Goal: Transaction & Acquisition: Purchase product/service

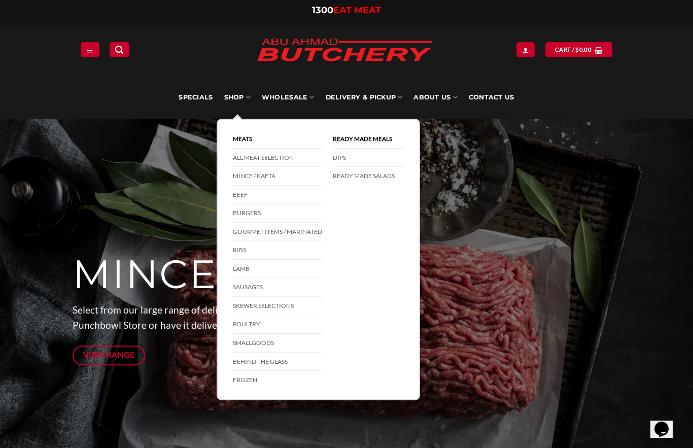
click at [248, 101] on icon at bounding box center [247, 97] width 5 height 10
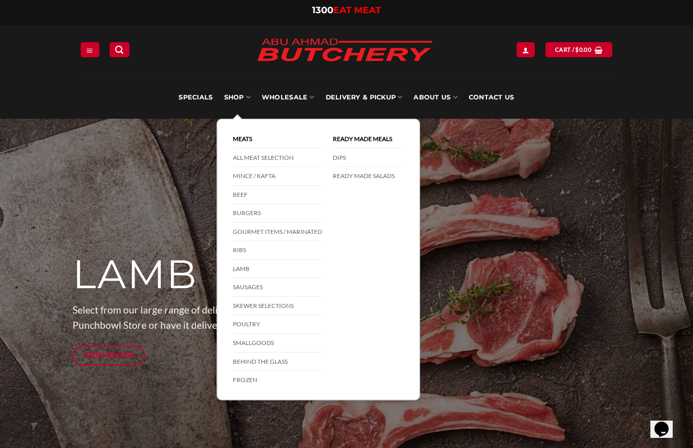
click at [271, 184] on link "Mince / Kafta" at bounding box center [277, 176] width 89 height 19
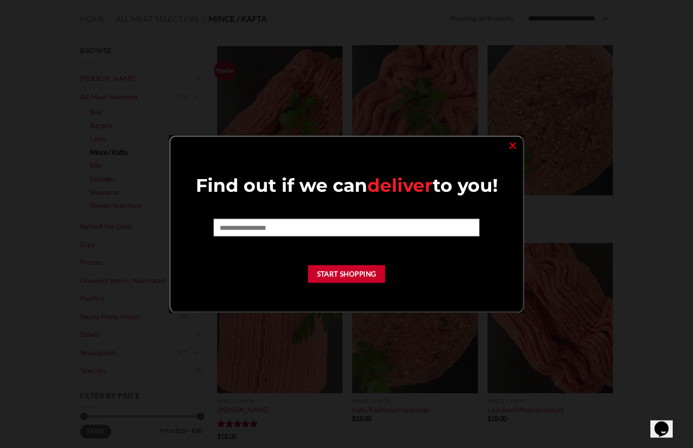
scroll to position [184, 0]
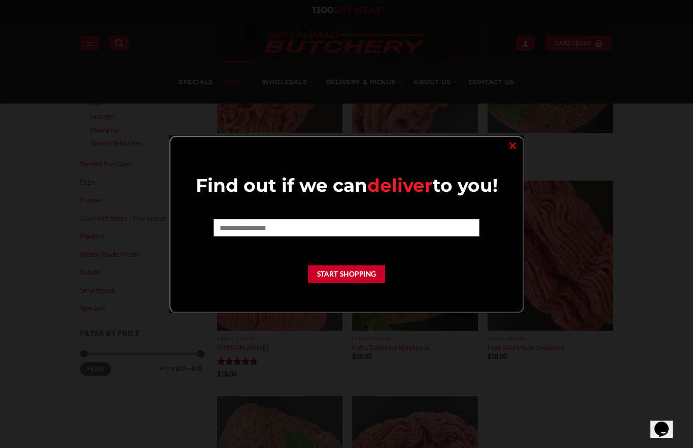
click at [512, 148] on link "×" at bounding box center [512, 145] width 15 height 14
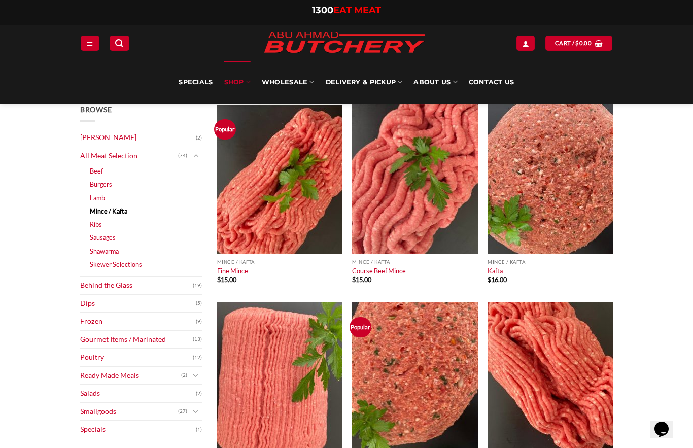
scroll to position [0, 0]
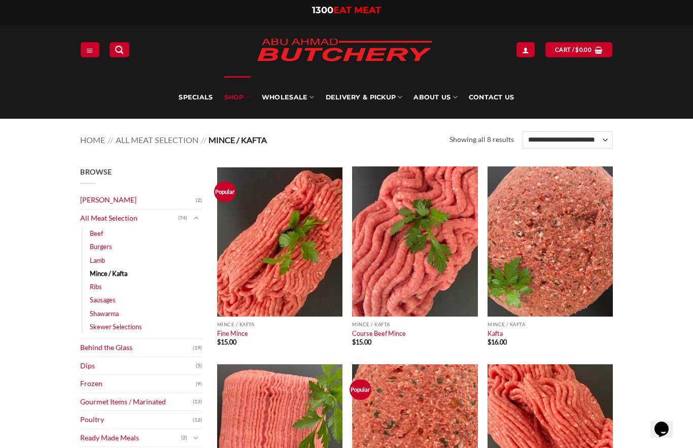
click at [135, 325] on link "Skewer Selections" at bounding box center [116, 326] width 52 height 13
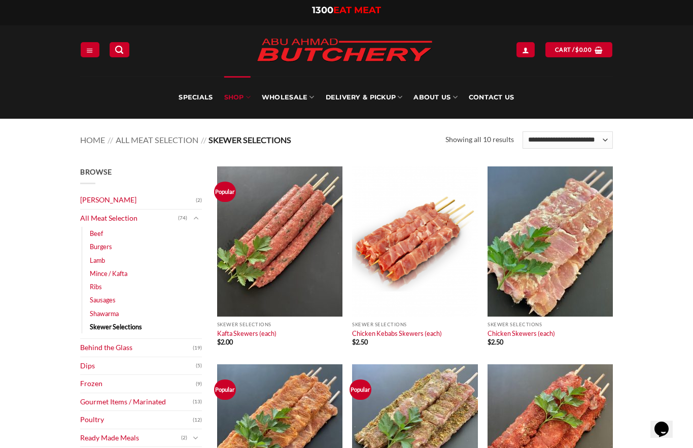
click at [296, 293] on img at bounding box center [279, 241] width 125 height 150
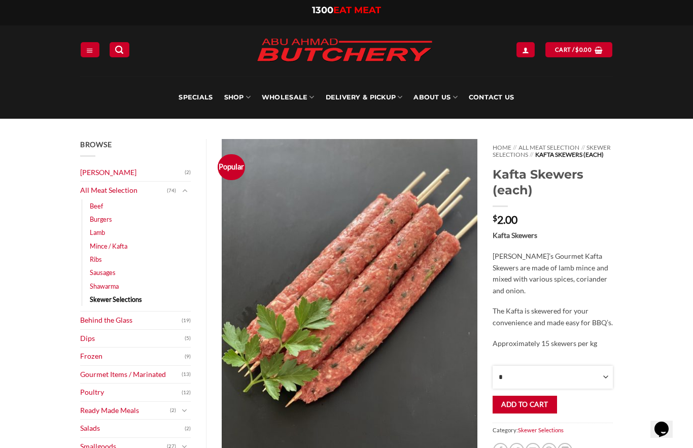
click at [604, 382] on select "* * * * * * * * * ** ** ** ** ** ** ** ** ** ** ** ** ** ** ** ** ** ** ** ** *…" at bounding box center [552, 377] width 120 height 23
select select "**"
click at [542, 408] on button "Add to cart" at bounding box center [524, 405] width 64 height 18
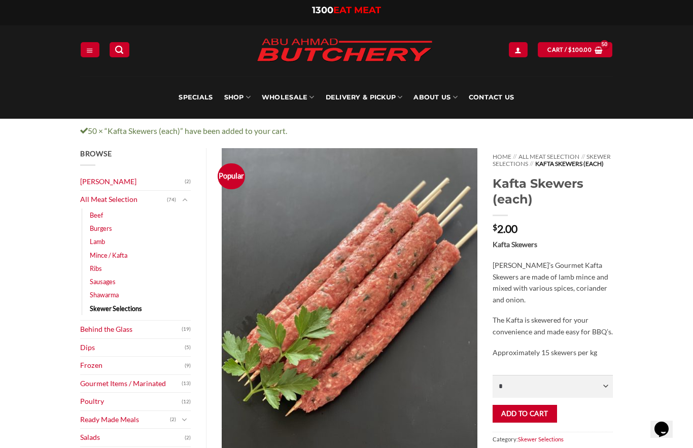
click at [110, 280] on link "Sausages" at bounding box center [103, 281] width 26 height 13
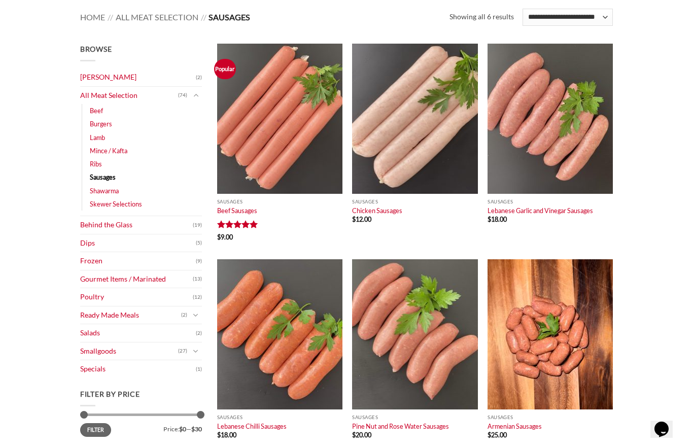
scroll to position [172, 0]
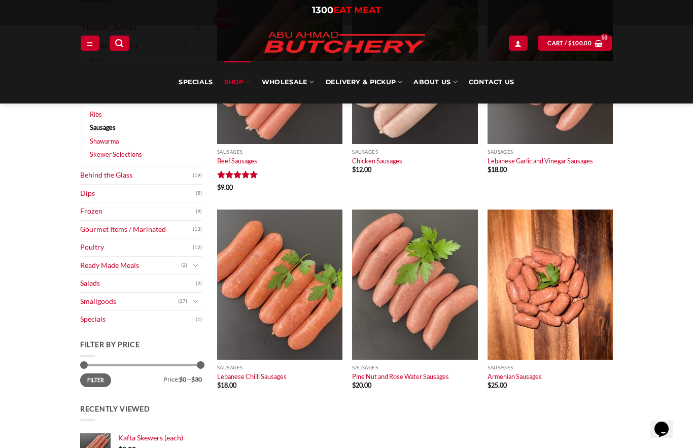
click at [298, 324] on img at bounding box center [279, 284] width 125 height 150
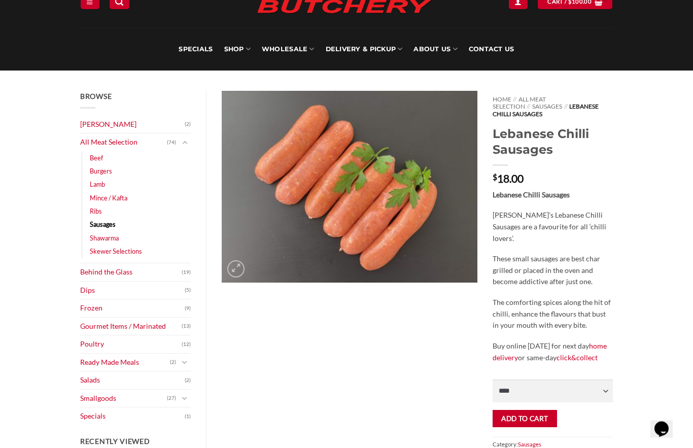
scroll to position [69, 0]
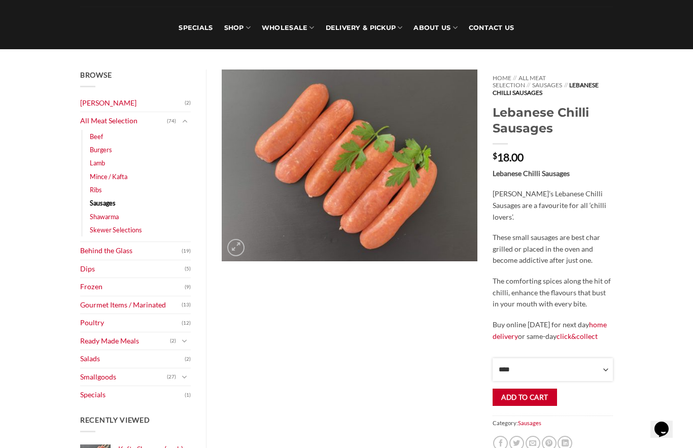
click at [612, 362] on select "**** * *** * *** * *** * *** * *** * *** * *** * *** * *** ** **** ** **** ** *…" at bounding box center [552, 369] width 120 height 23
select select "*"
click at [544, 393] on button "Add to cart" at bounding box center [524, 398] width 64 height 18
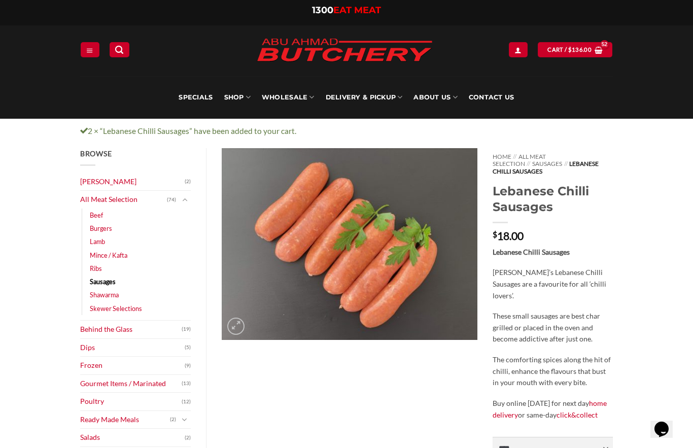
click at [121, 255] on link "Mince / Kafta" at bounding box center [109, 255] width 38 height 13
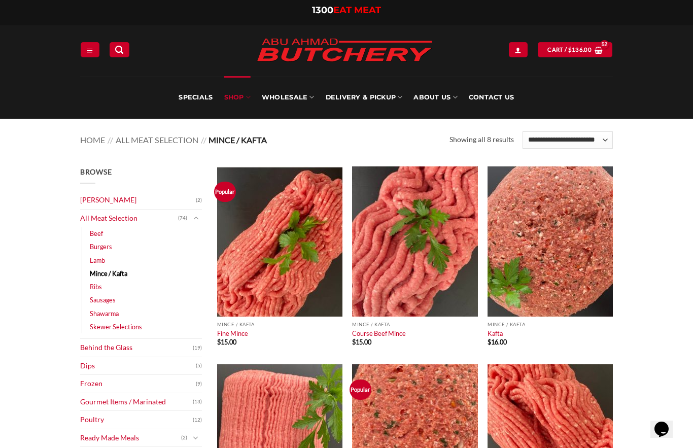
click at [113, 224] on link "All Meat Selection" at bounding box center [129, 218] width 98 height 18
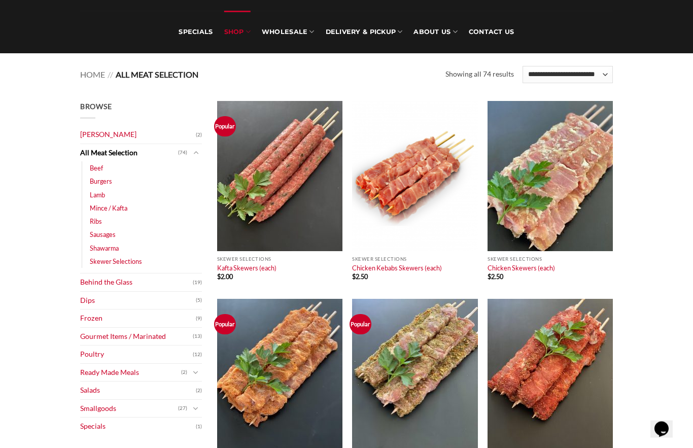
scroll to position [65, 0]
